Goal: Transaction & Acquisition: Purchase product/service

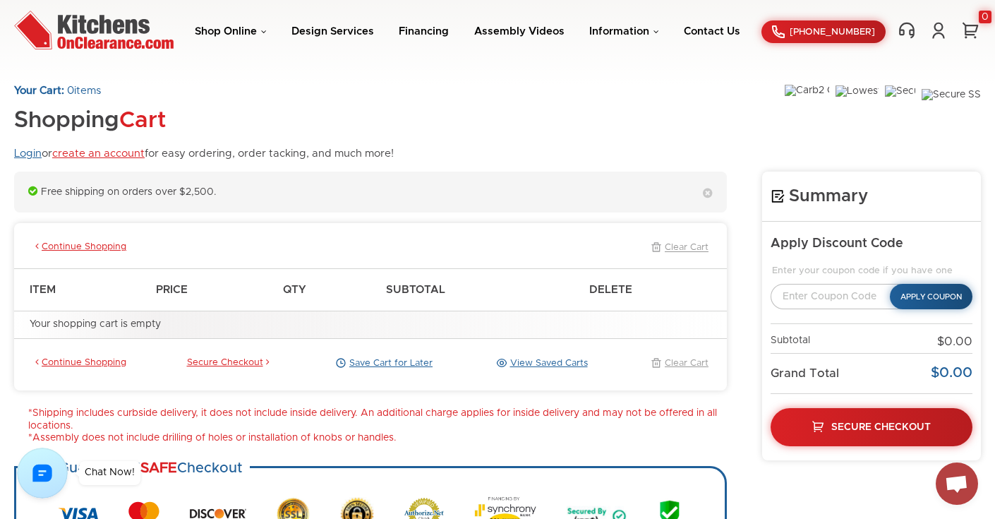
click at [20, 153] on link "Login" at bounding box center [28, 153] width 28 height 11
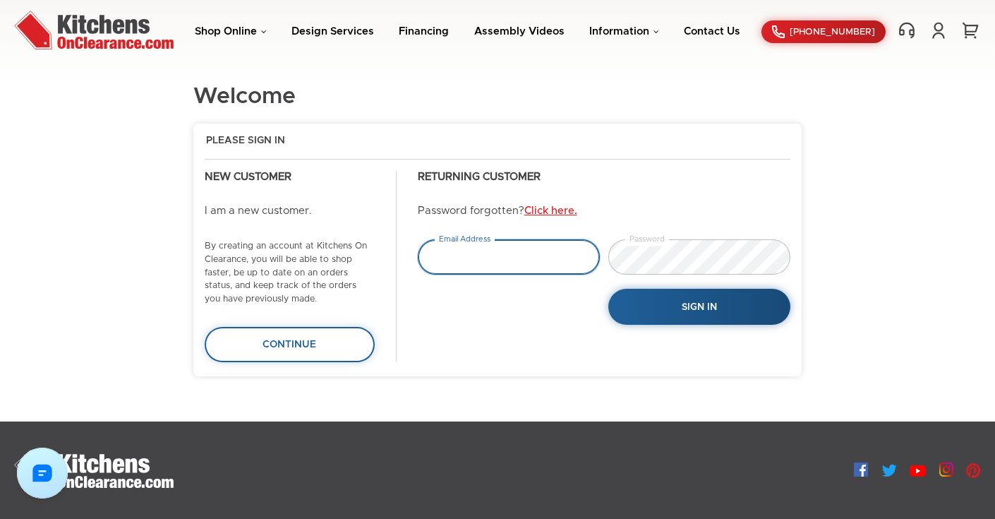
click at [482, 256] on input "email" at bounding box center [509, 256] width 182 height 35
type input "[EMAIL_ADDRESS][DOMAIN_NAME]"
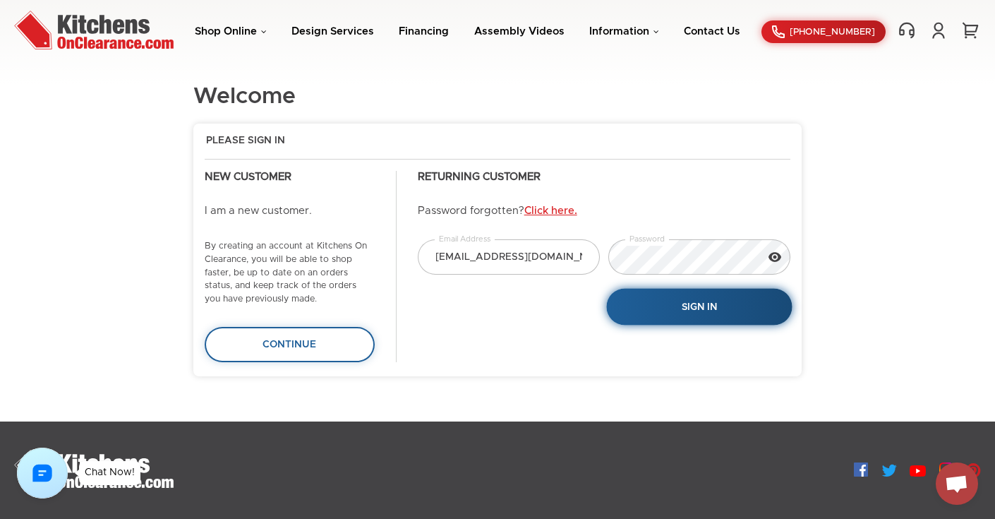
click at [702, 302] on span "Sign In" at bounding box center [699, 307] width 36 height 10
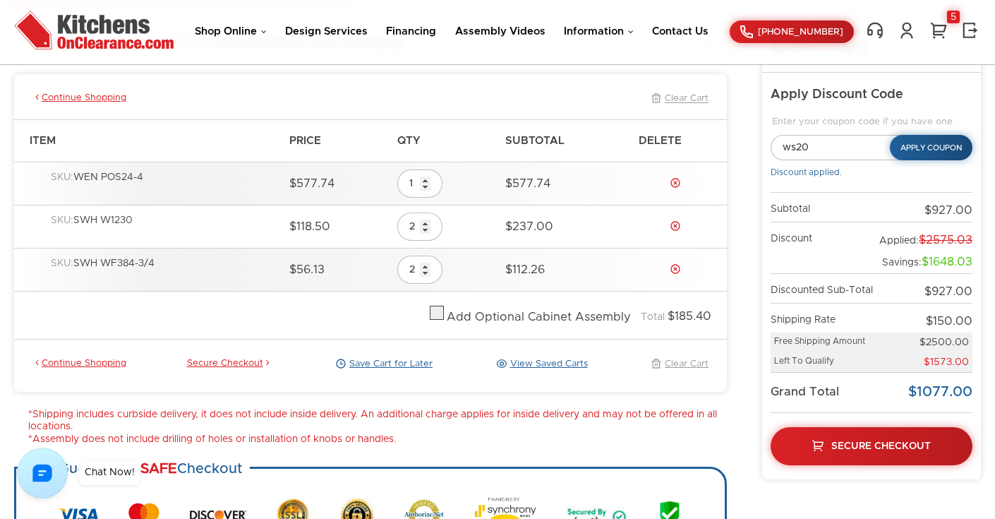
scroll to position [150, 0]
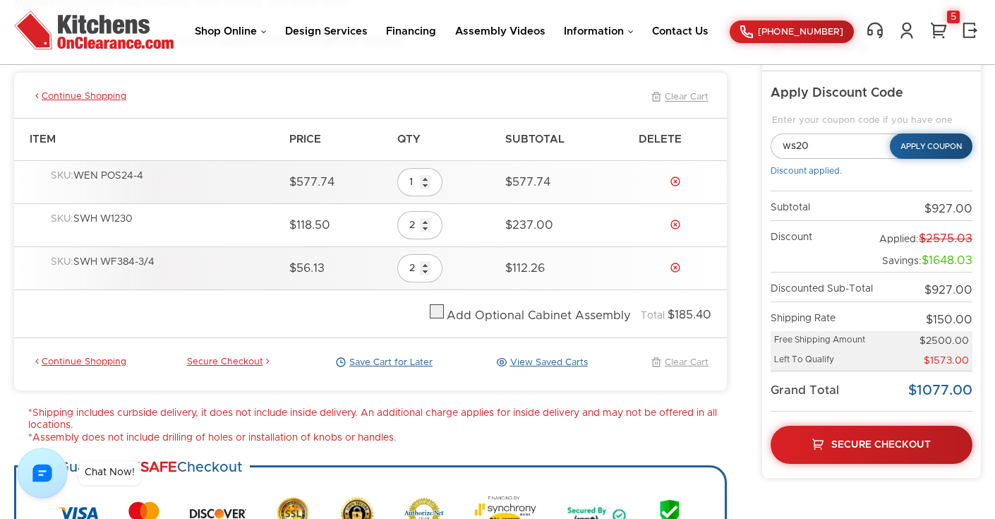
click at [438, 311] on label at bounding box center [437, 316] width 14 height 10
checkbox input "true"
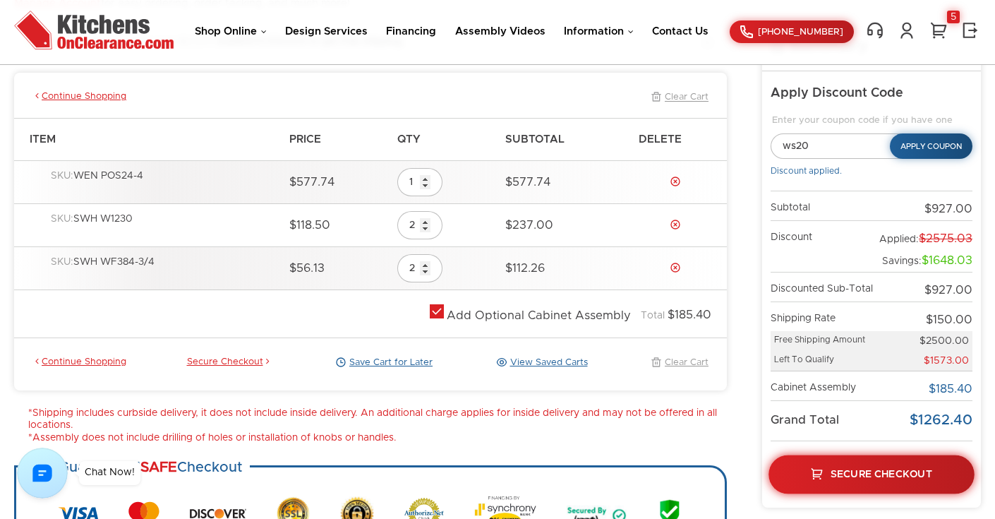
click at [884, 479] on link "Secure Checkout" at bounding box center [872, 474] width 206 height 39
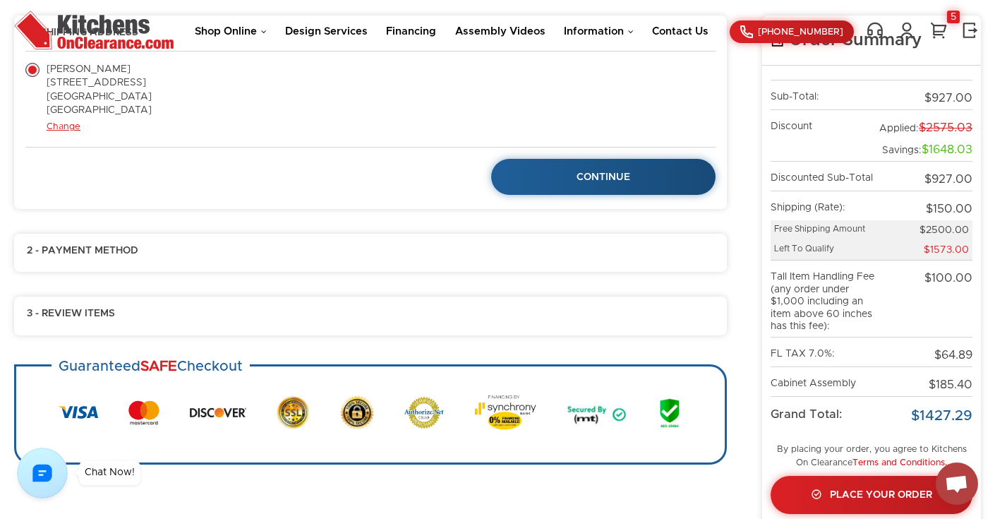
scroll to position [122, 0]
